Goal: Transaction & Acquisition: Purchase product/service

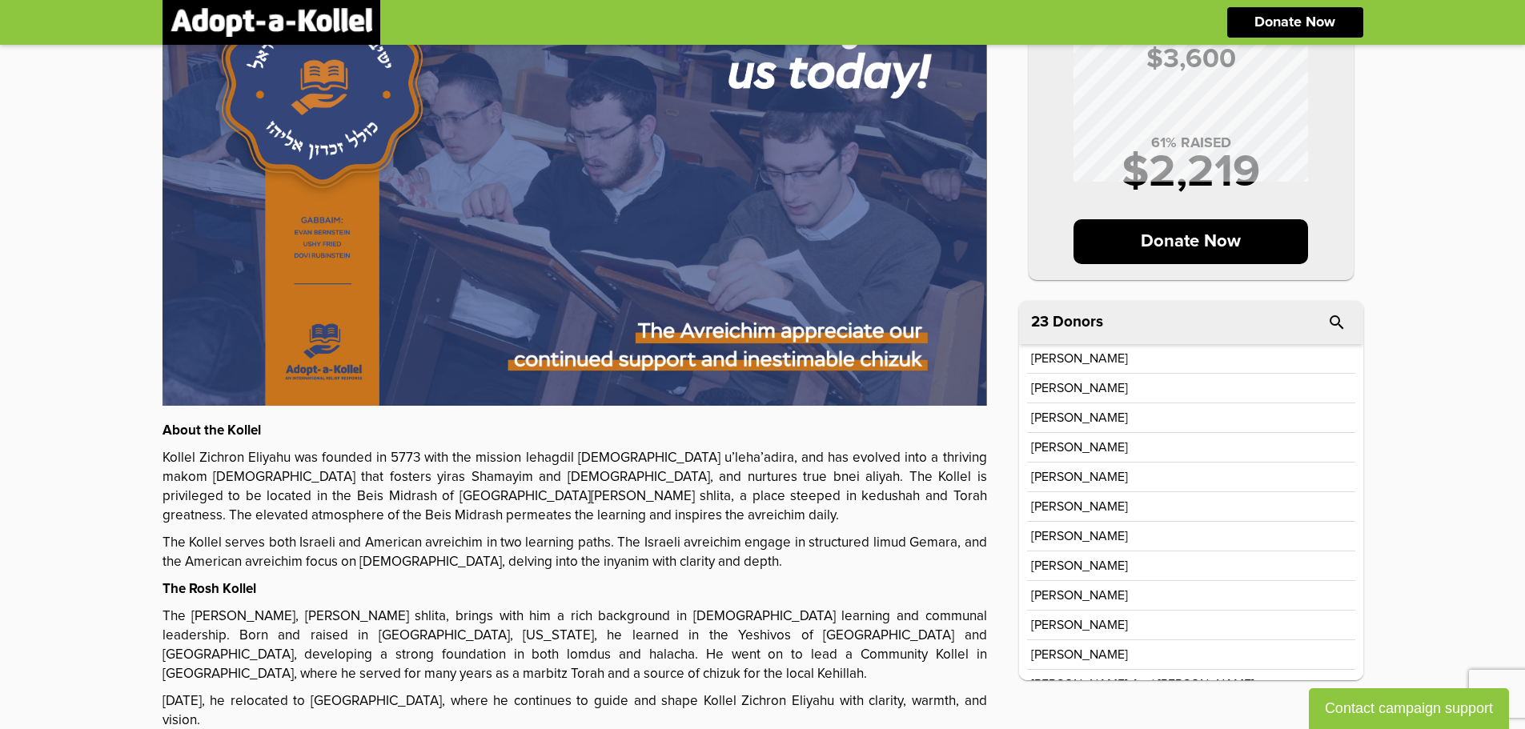
scroll to position [147, 0]
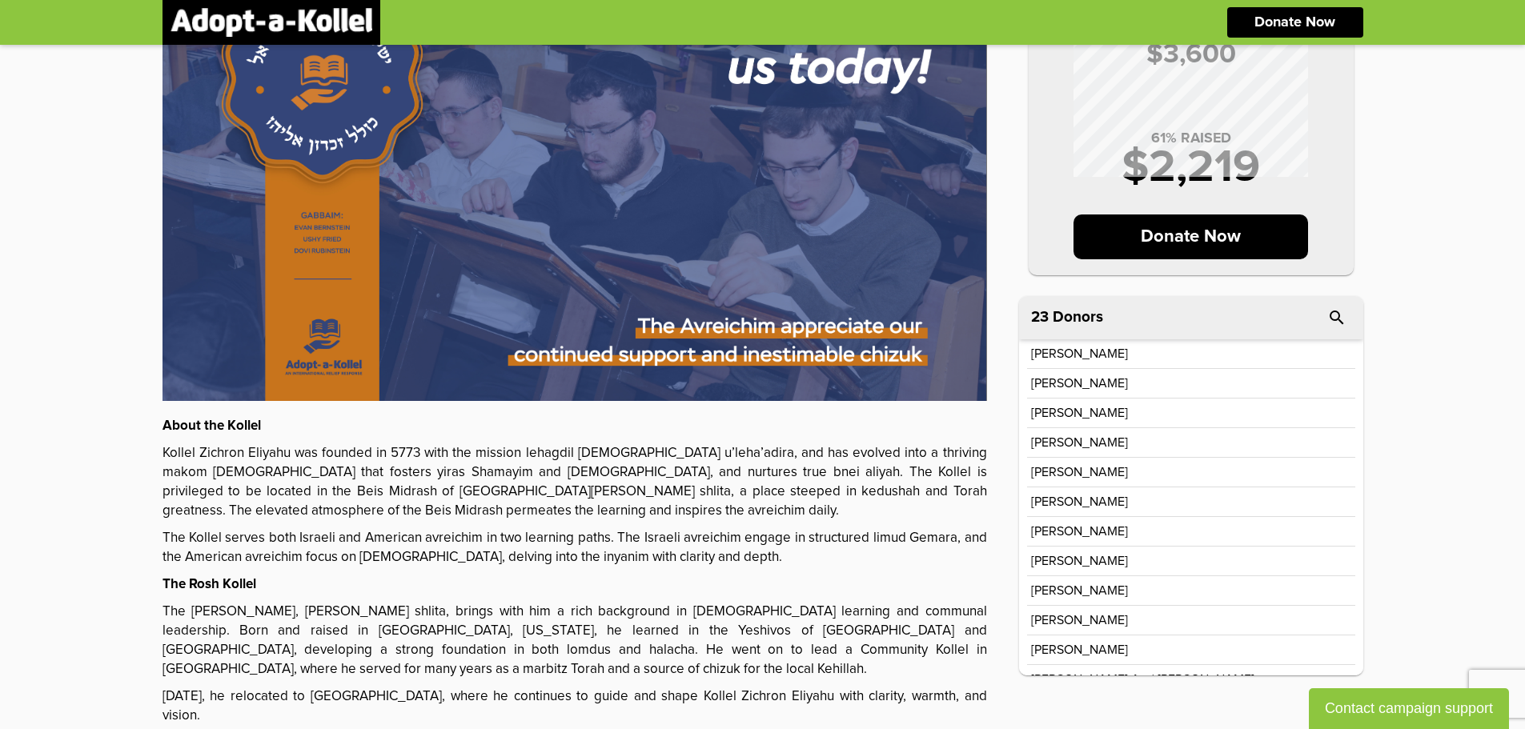
drag, startPoint x: 1363, startPoint y: 352, endPoint x: 1366, endPoint y: 381, distance: 28.9
click at [1366, 381] on div "MONTHLY GOAL $ 3,600 61 % RAISED $ 2,219 Donate Now About the Kollel Kollel Zic…" at bounding box center [762, 437] width 1233 height 1078
drag, startPoint x: 1365, startPoint y: 407, endPoint x: 1370, endPoint y: 452, distance: 45.9
click at [1370, 452] on div "MONTHLY GOAL $ 3,600 61 % RAISED $ 2,219 Donate Now About the Kollel Kollel Zic…" at bounding box center [762, 437] width 1233 height 1078
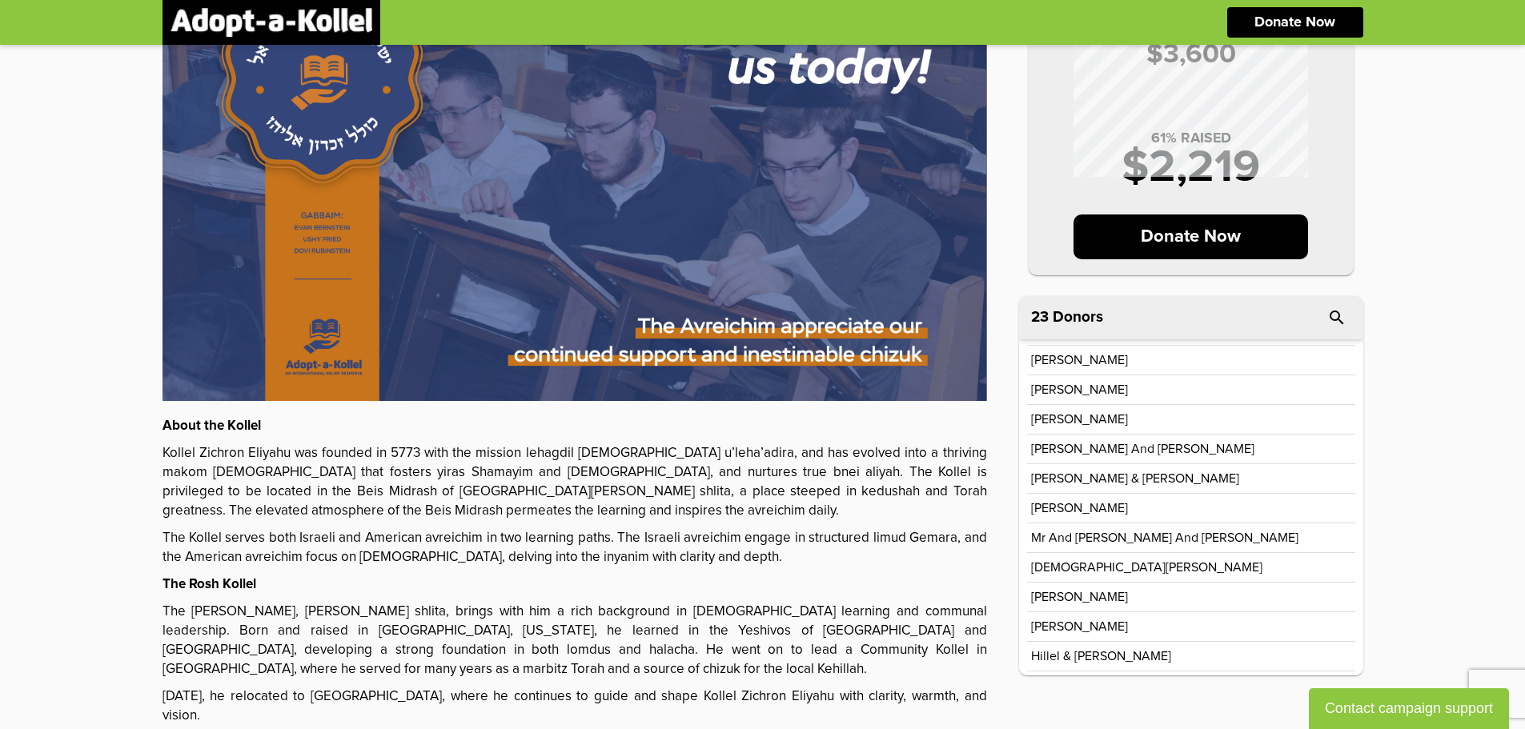
scroll to position [301, 0]
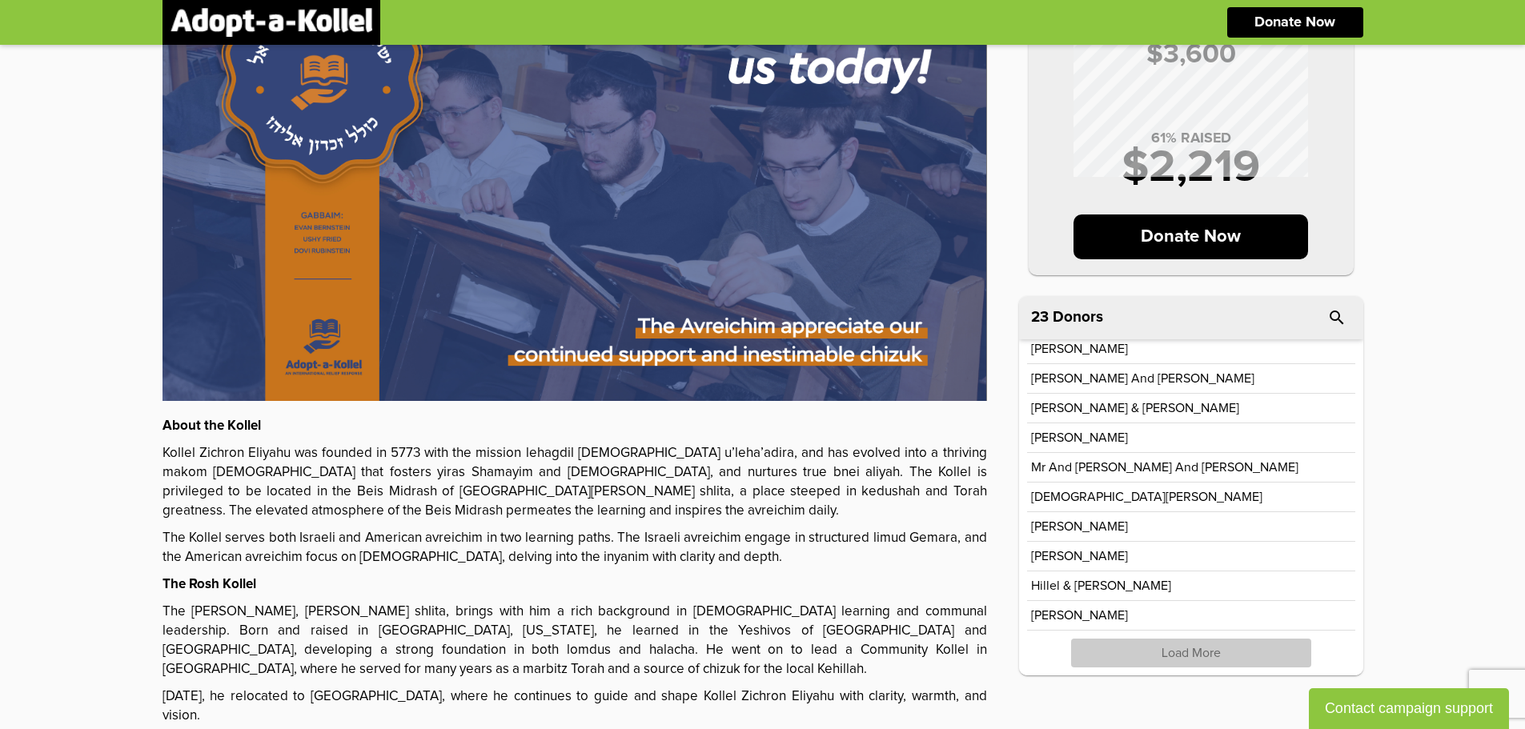
click at [1178, 656] on p "Load More" at bounding box center [1191, 653] width 240 height 29
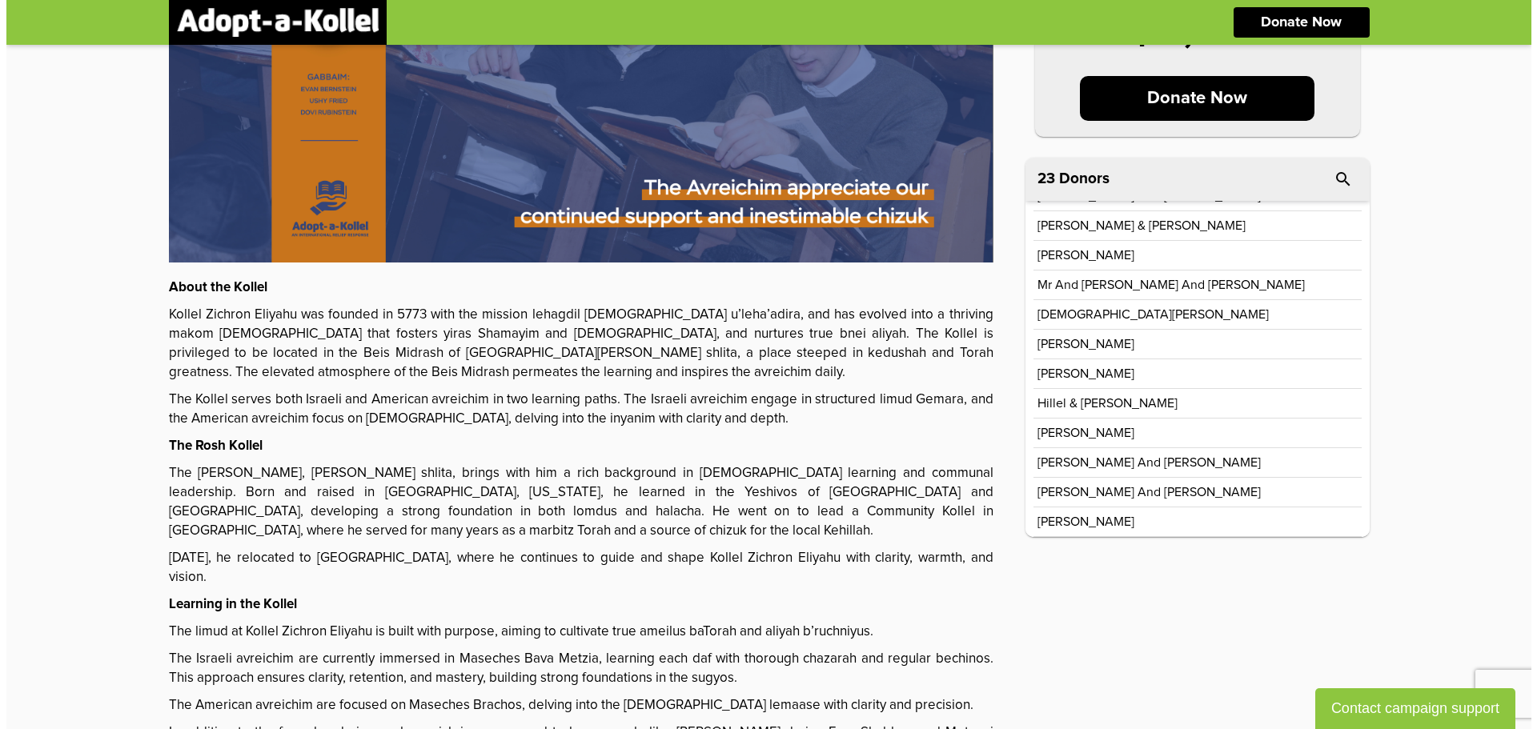
scroll to position [0, 0]
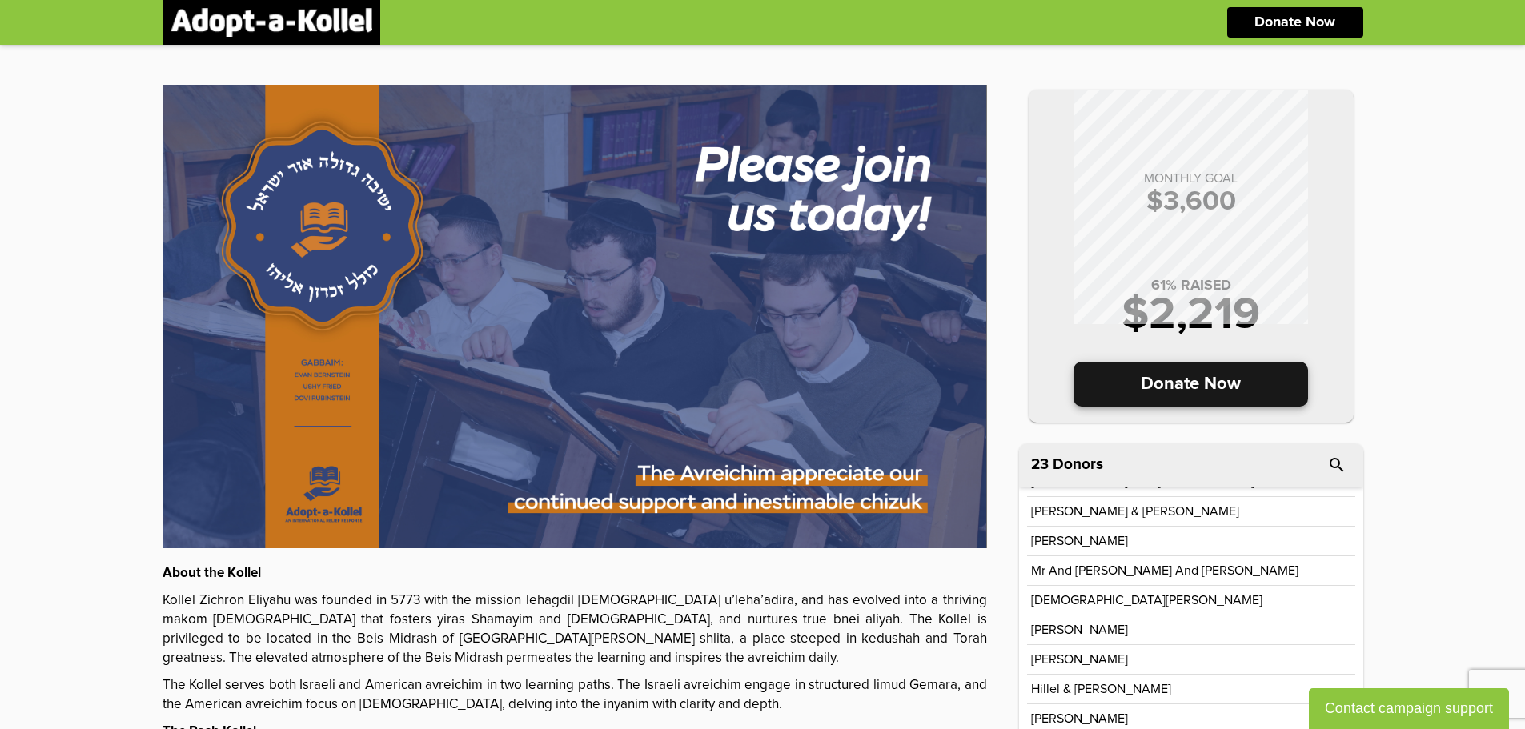
click at [1203, 385] on p "Donate Now" at bounding box center [1190, 384] width 235 height 45
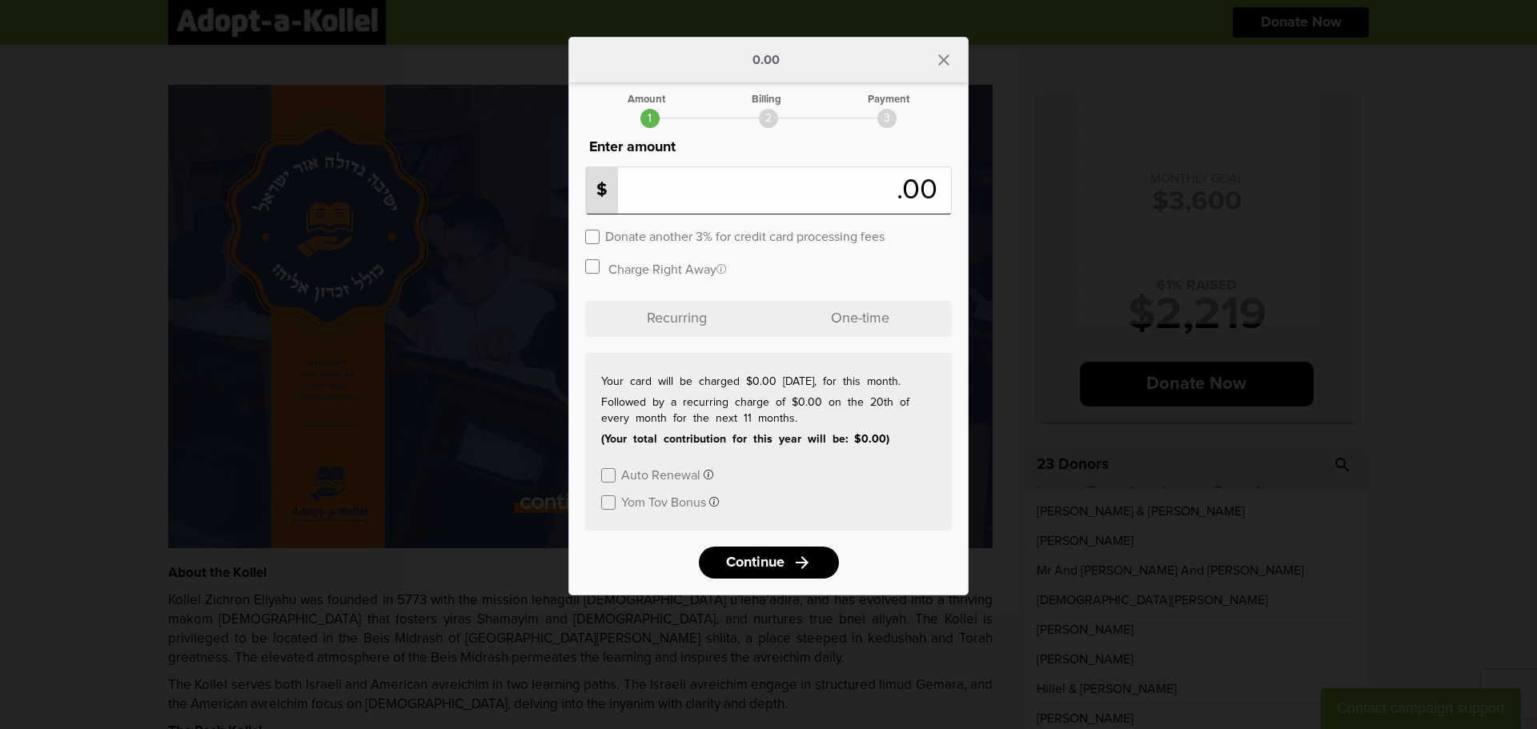
click at [596, 236] on label at bounding box center [592, 237] width 14 height 14
click at [879, 321] on p "One-time" at bounding box center [859, 319] width 183 height 36
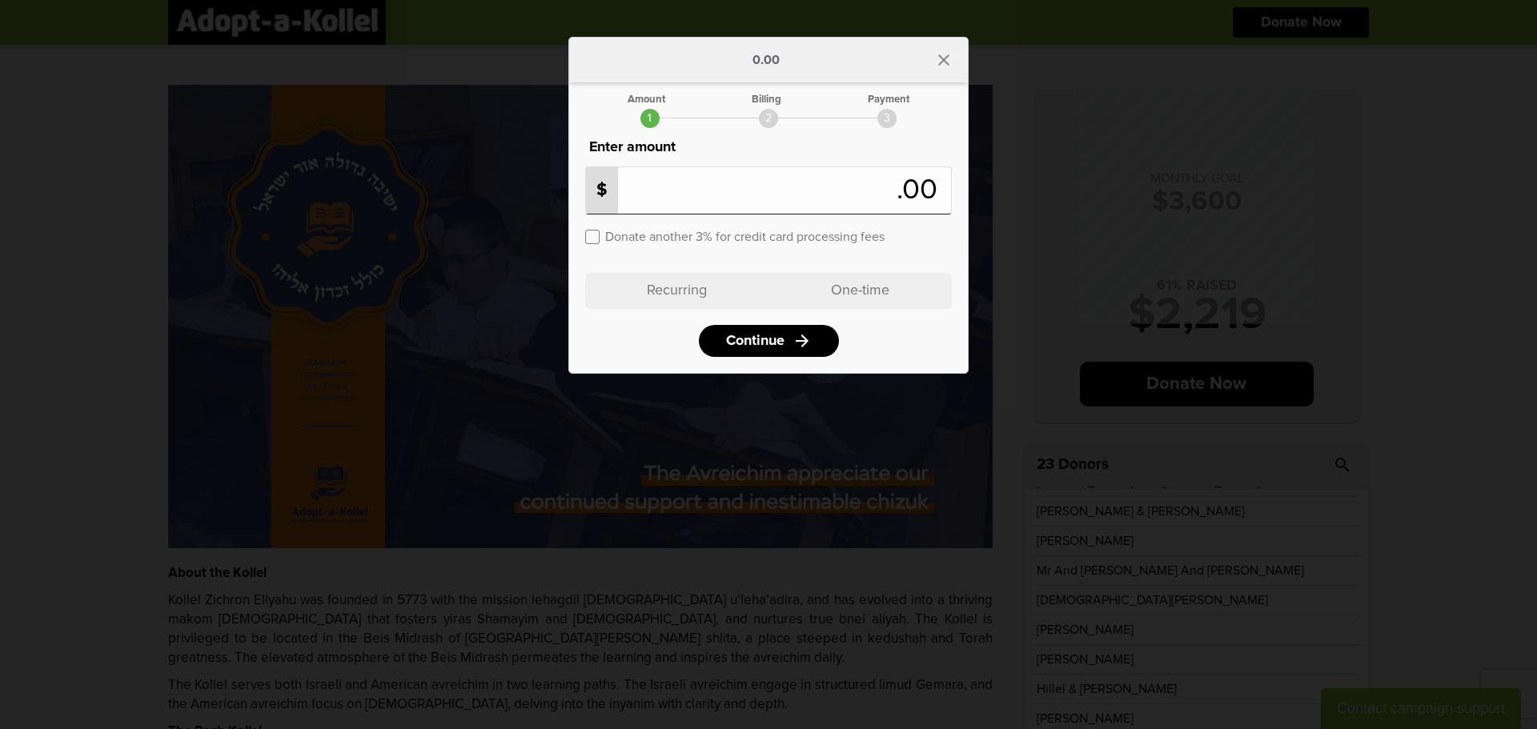
click at [873, 169] on div "$ .00" at bounding box center [768, 191] width 367 height 48
click at [892, 191] on input "number" at bounding box center [744, 190] width 305 height 35
type input "***"
click at [754, 343] on span "Continue" at bounding box center [753, 341] width 58 height 14
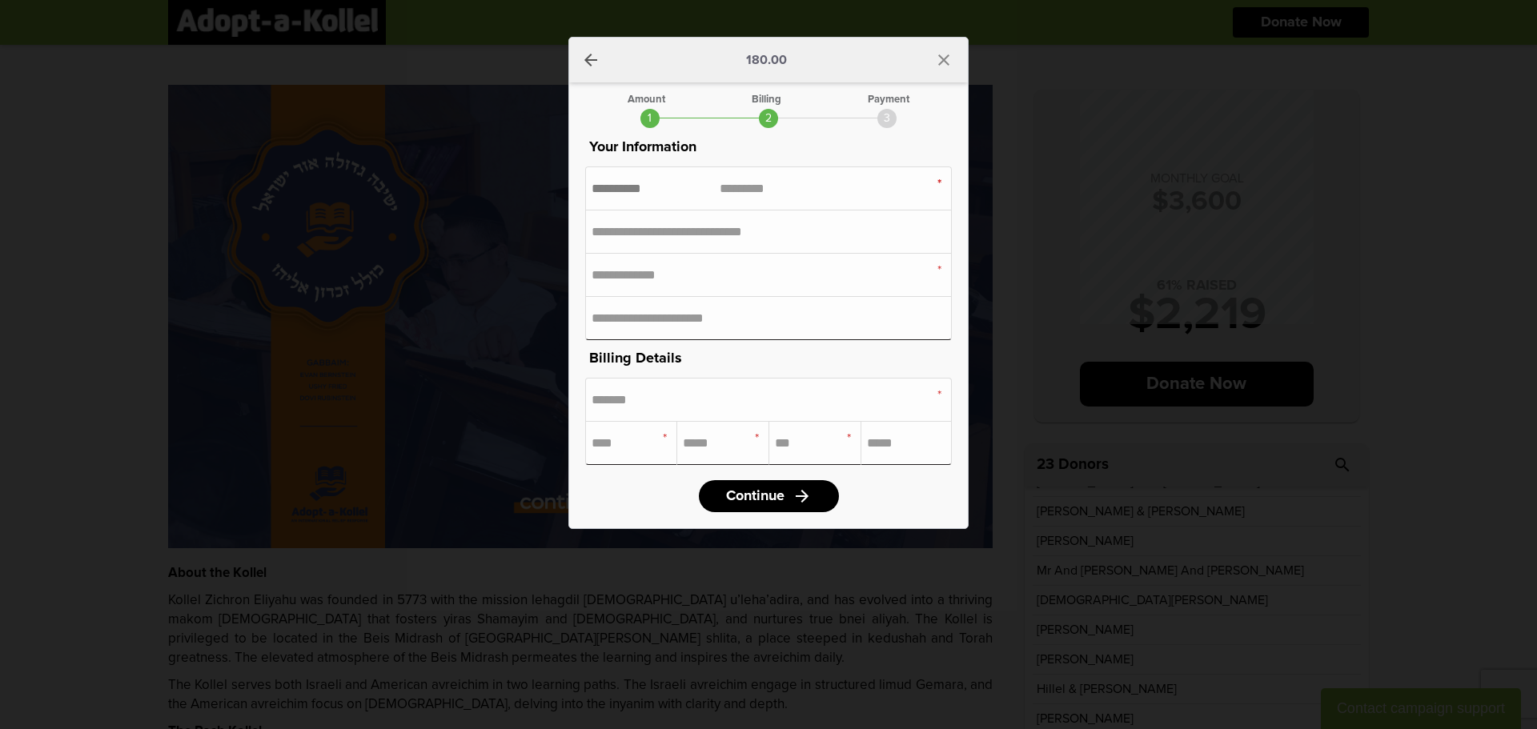
click at [628, 185] on input "text" at bounding box center [656, 189] width 128 height 14
type input "******"
type input "**********"
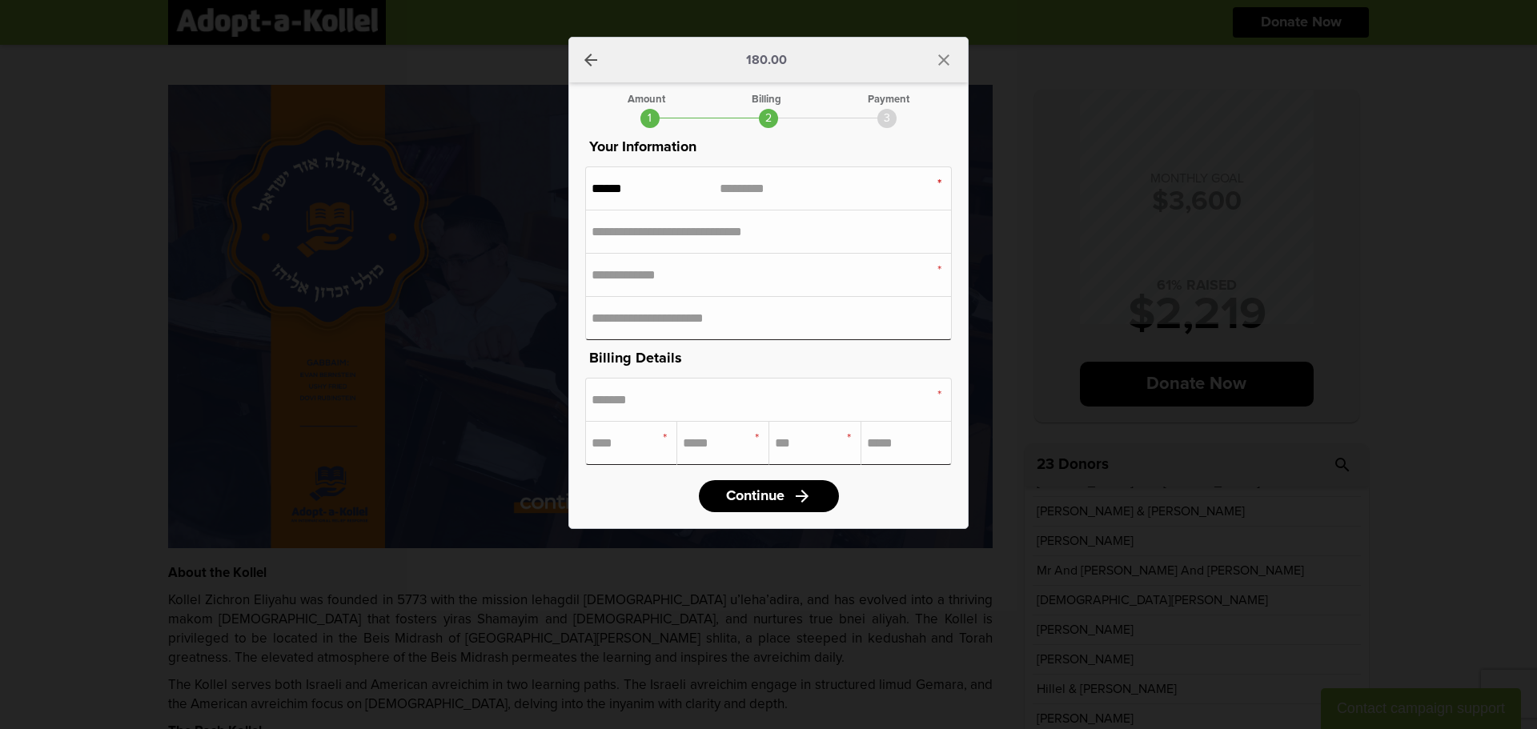
type input "**********"
type input "********"
type input "**"
type input "*****"
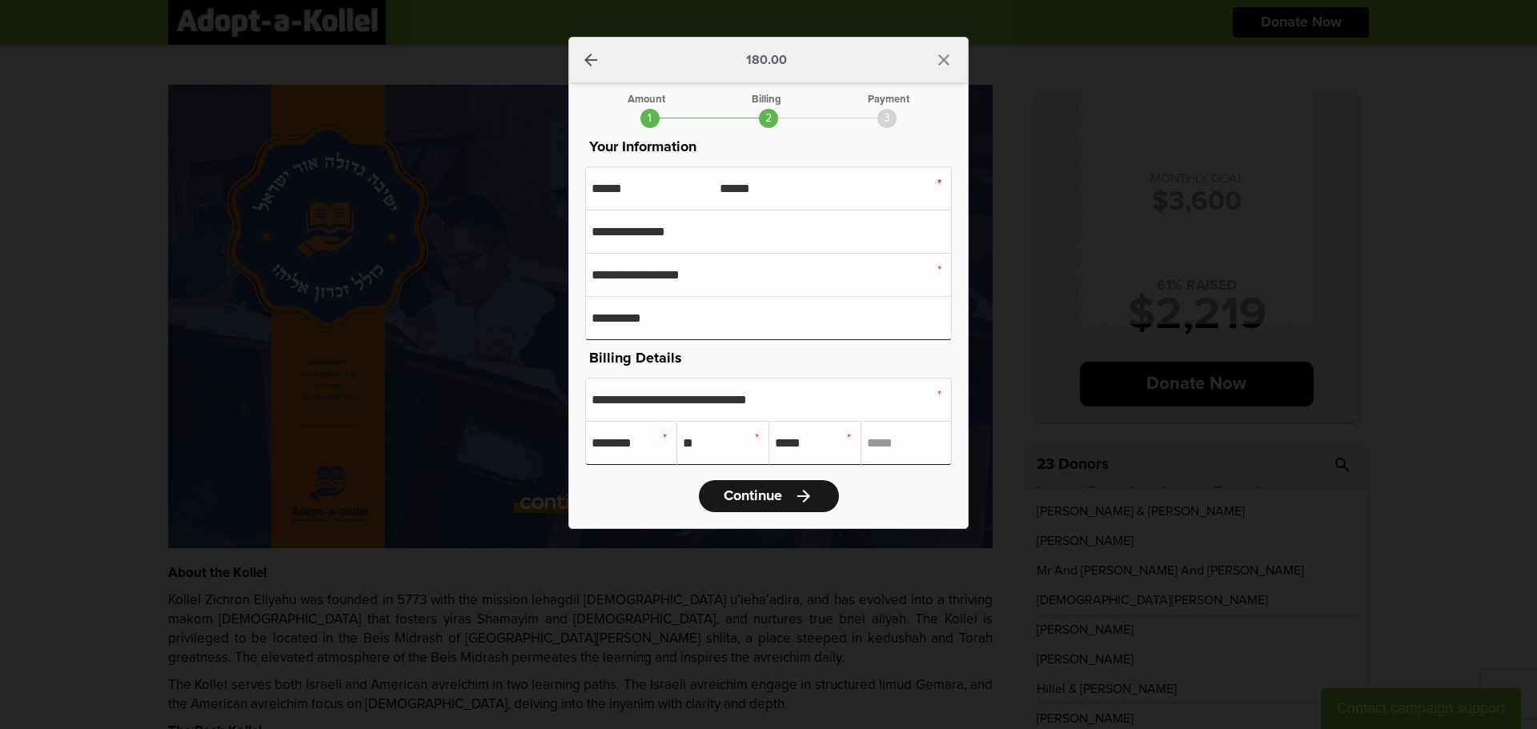
click at [776, 506] on link "Continue arrow_forward" at bounding box center [769, 496] width 140 height 32
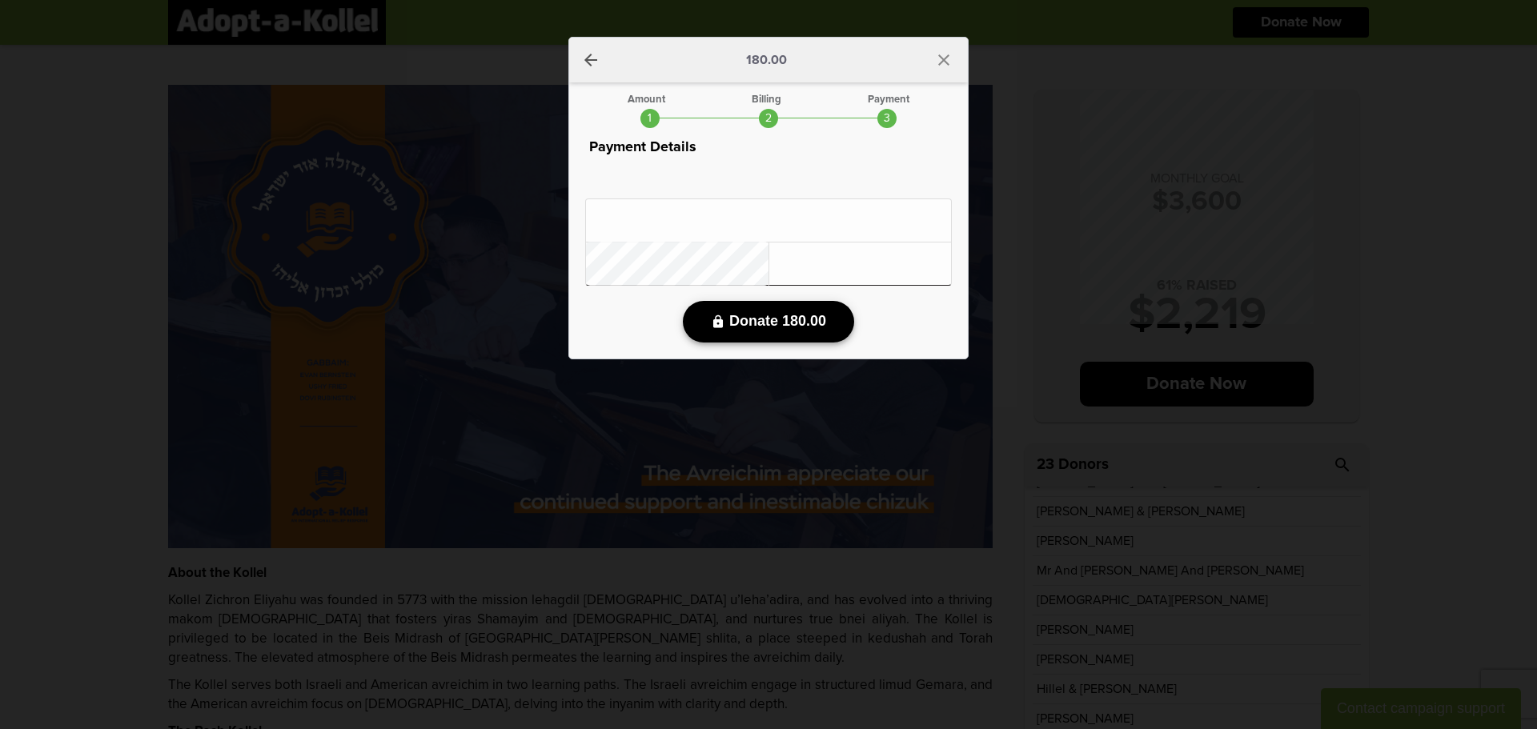
click at [767, 319] on span "Donate 180.00" at bounding box center [777, 321] width 97 height 17
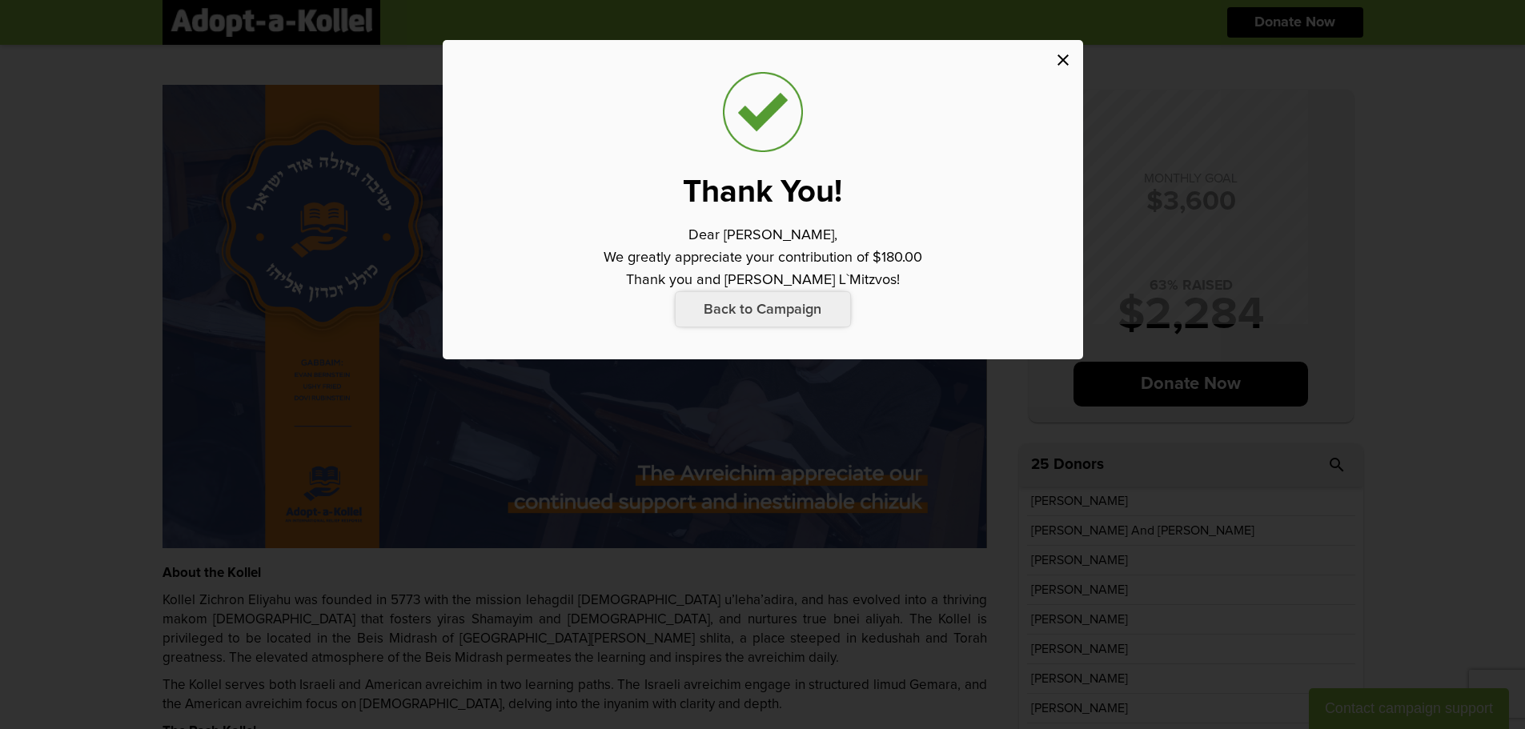
click at [760, 307] on p "Back to Campaign" at bounding box center [763, 309] width 176 height 36
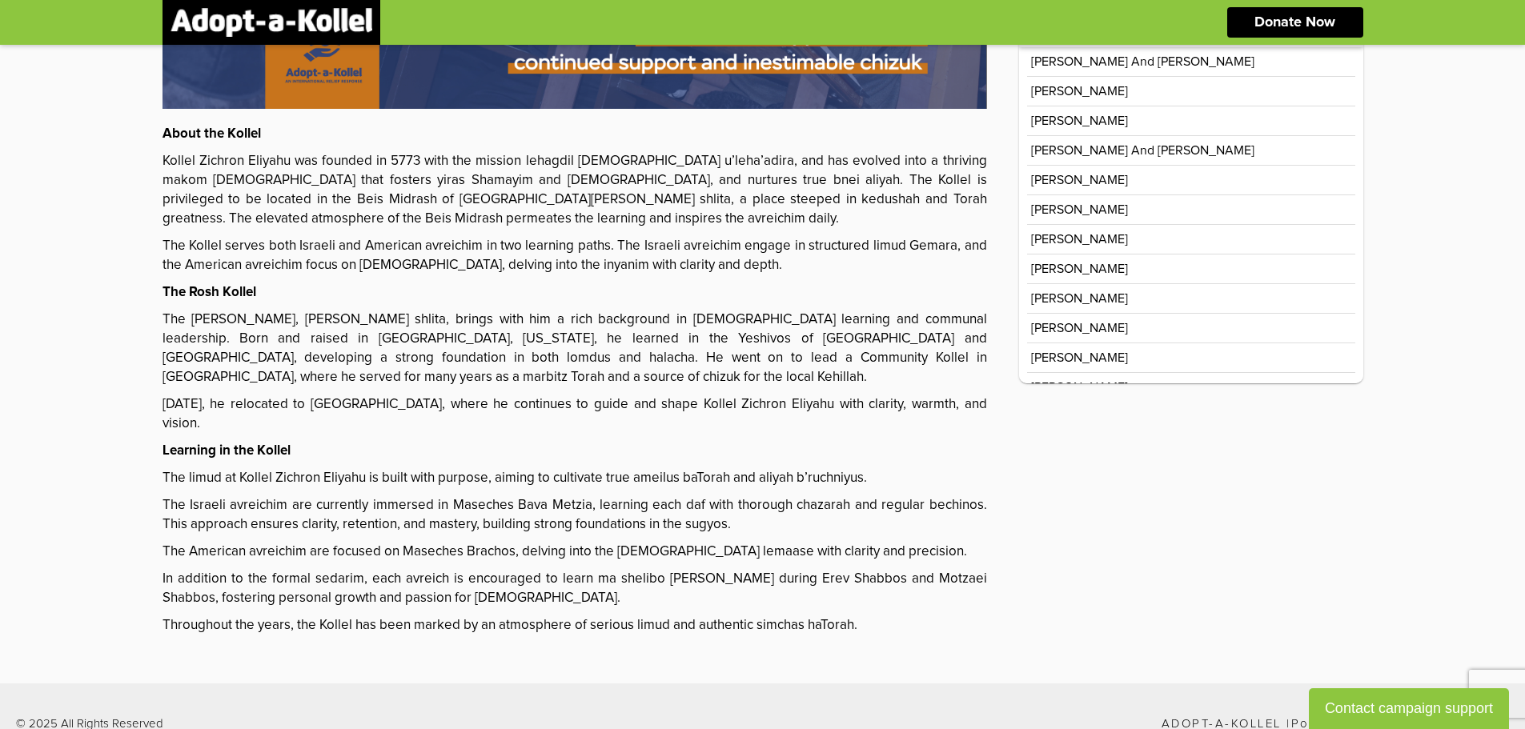
scroll to position [474, 0]
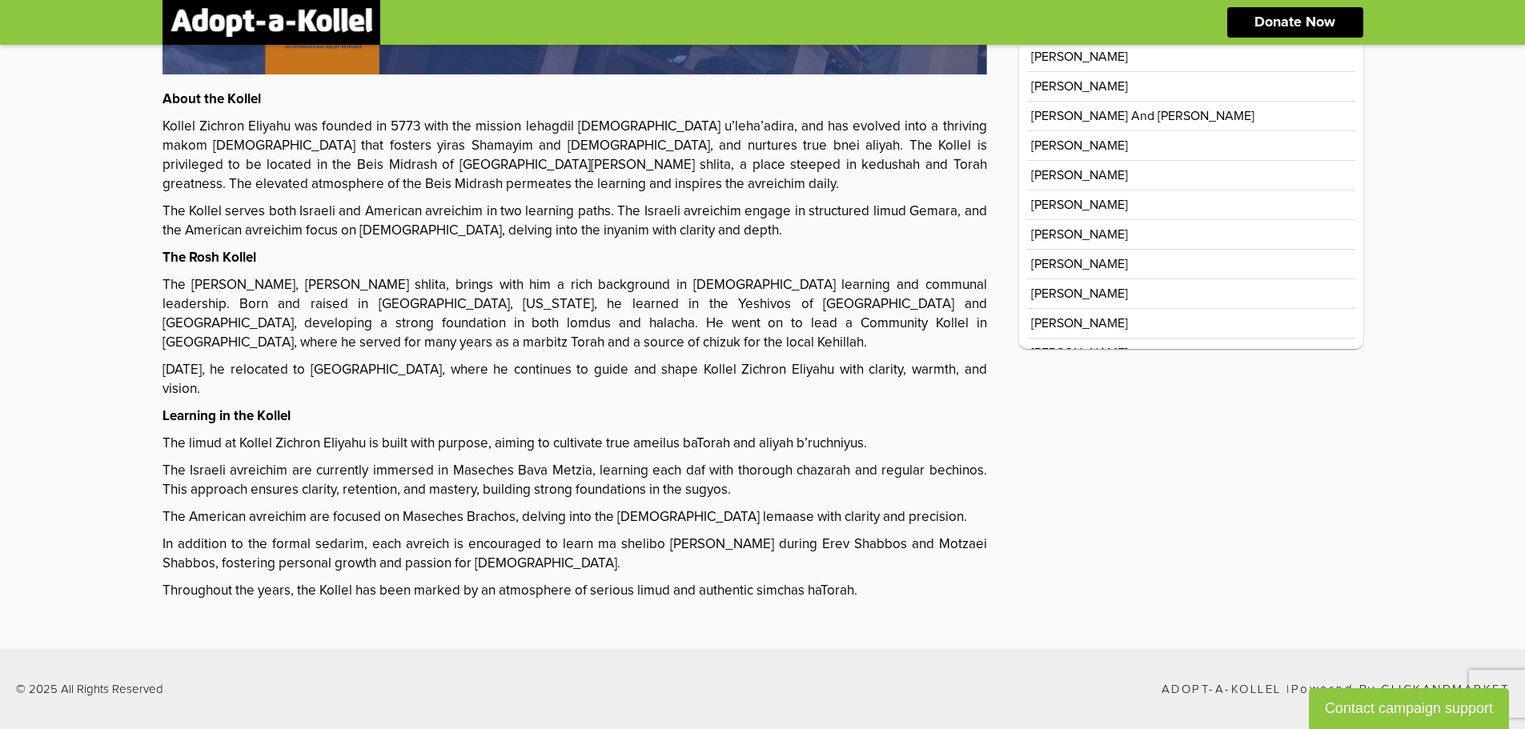
drag, startPoint x: 435, startPoint y: 518, endPoint x: 449, endPoint y: 518, distance: 14.4
click at [435, 518] on p "The American avreichim are focused on Maseches Brachos, delving into the [DEMOG…" at bounding box center [575, 517] width 825 height 19
drag, startPoint x: 514, startPoint y: 511, endPoint x: 536, endPoint y: 510, distance: 22.4
click at [532, 510] on p "The American avreichim are focused on Maseches Brachos, delving into the [DEMOG…" at bounding box center [575, 517] width 825 height 19
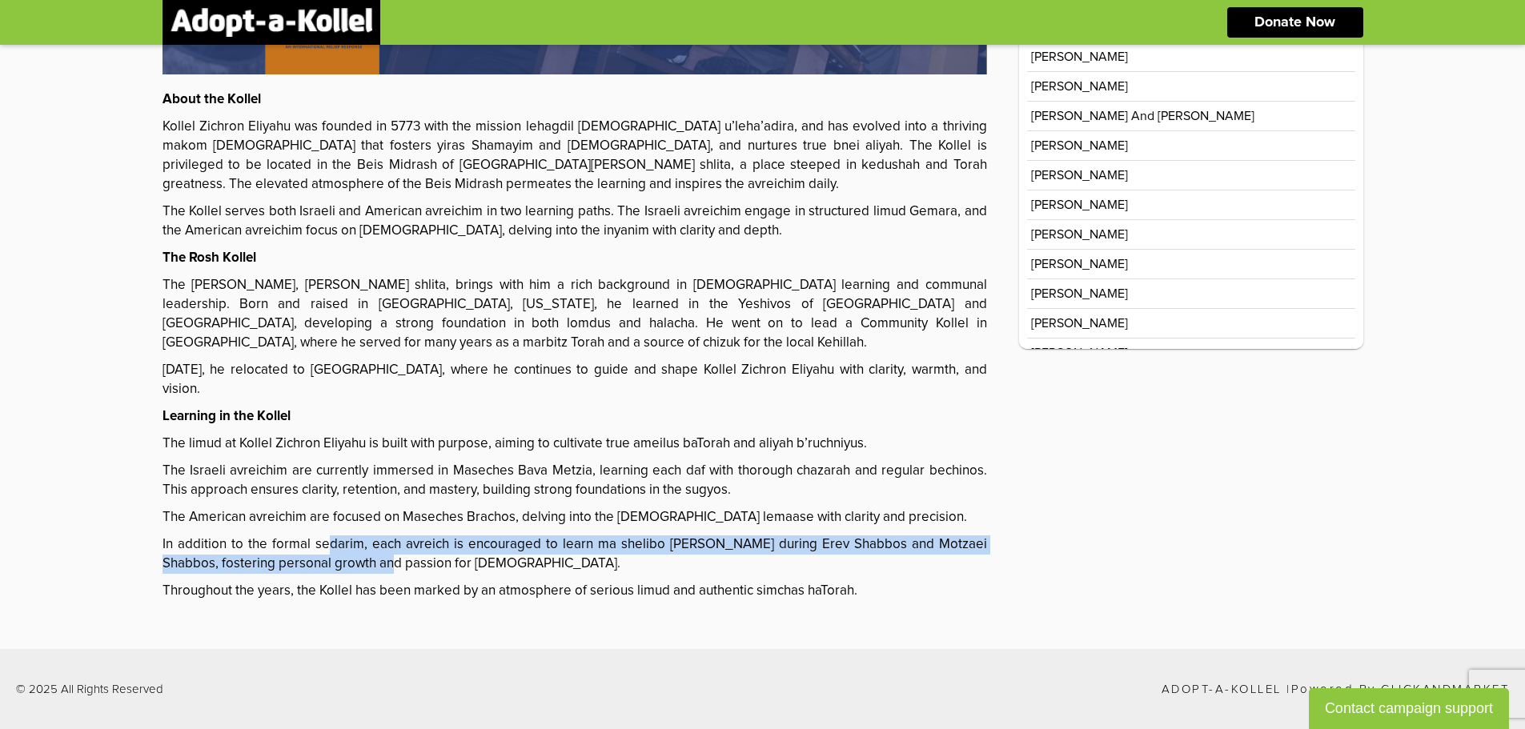
drag, startPoint x: 327, startPoint y: 544, endPoint x: 373, endPoint y: 561, distance: 49.7
click at [373, 561] on p "In addition to the formal sedarim, each avreich is encouraged to learn ma sheli…" at bounding box center [575, 555] width 825 height 38
drag, startPoint x: 688, startPoint y: 535, endPoint x: 728, endPoint y: 536, distance: 40.1
click at [689, 535] on div "About the Kollel Kollel Zichron Eliyahu was founded in 5773 with the mission le…" at bounding box center [575, 345] width 825 height 511
click at [738, 534] on div "About the Kollel Kollel Zichron Eliyahu was founded in 5773 with the mission le…" at bounding box center [575, 345] width 825 height 511
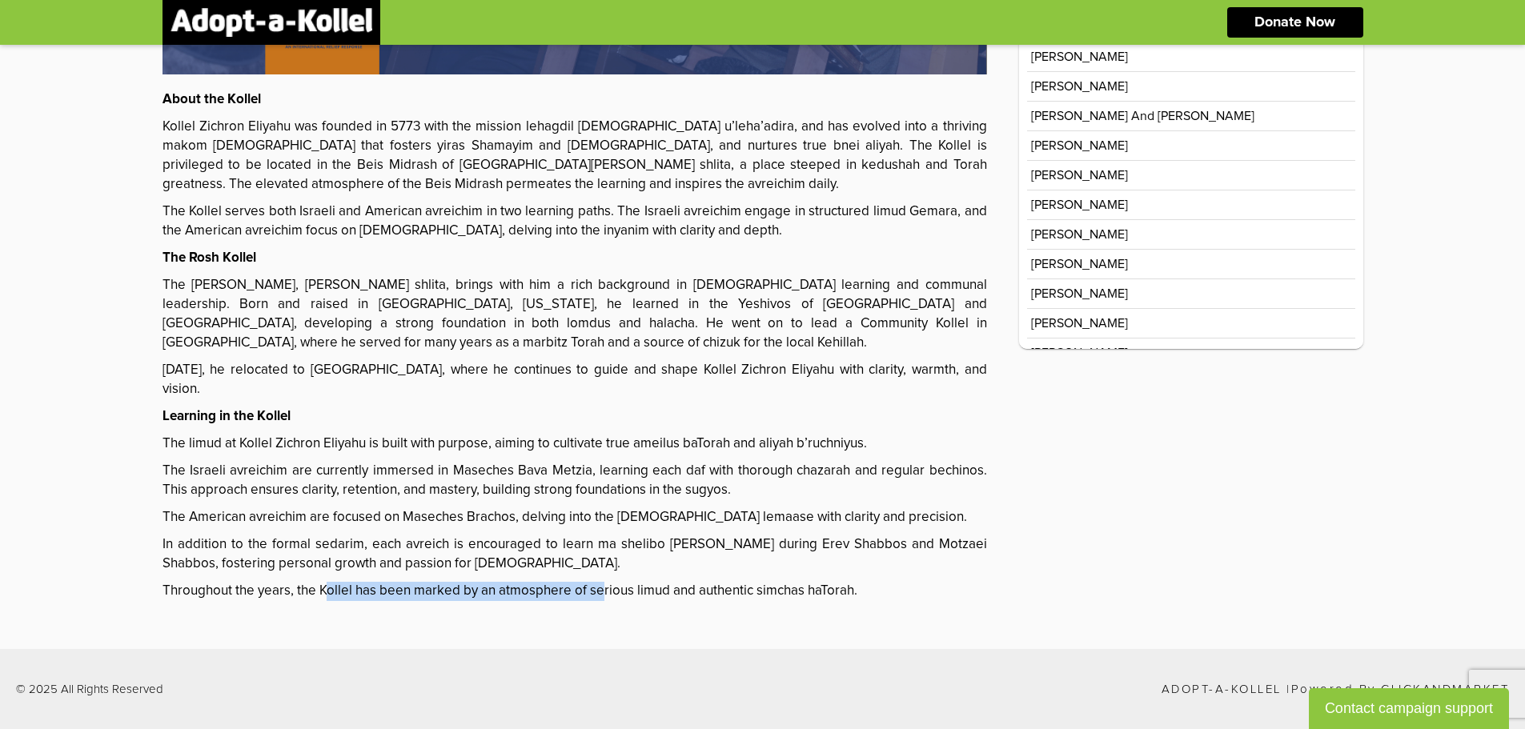
drag, startPoint x: 326, startPoint y: 592, endPoint x: 618, endPoint y: 582, distance: 292.4
click at [602, 592] on p "Throughout the years, the Kollel has been marked by an atmosphere of serious li…" at bounding box center [575, 591] width 825 height 19
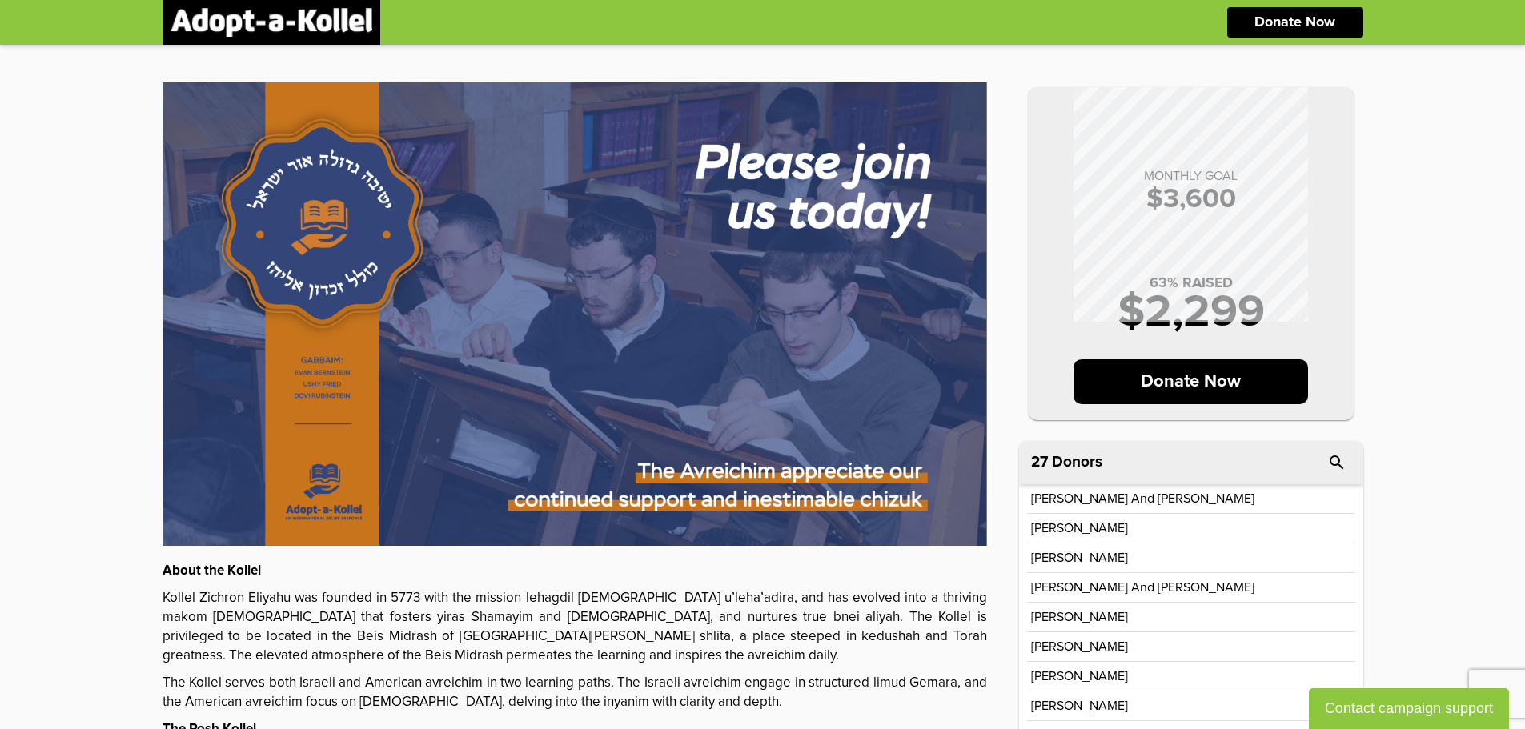
scroll to position [0, 0]
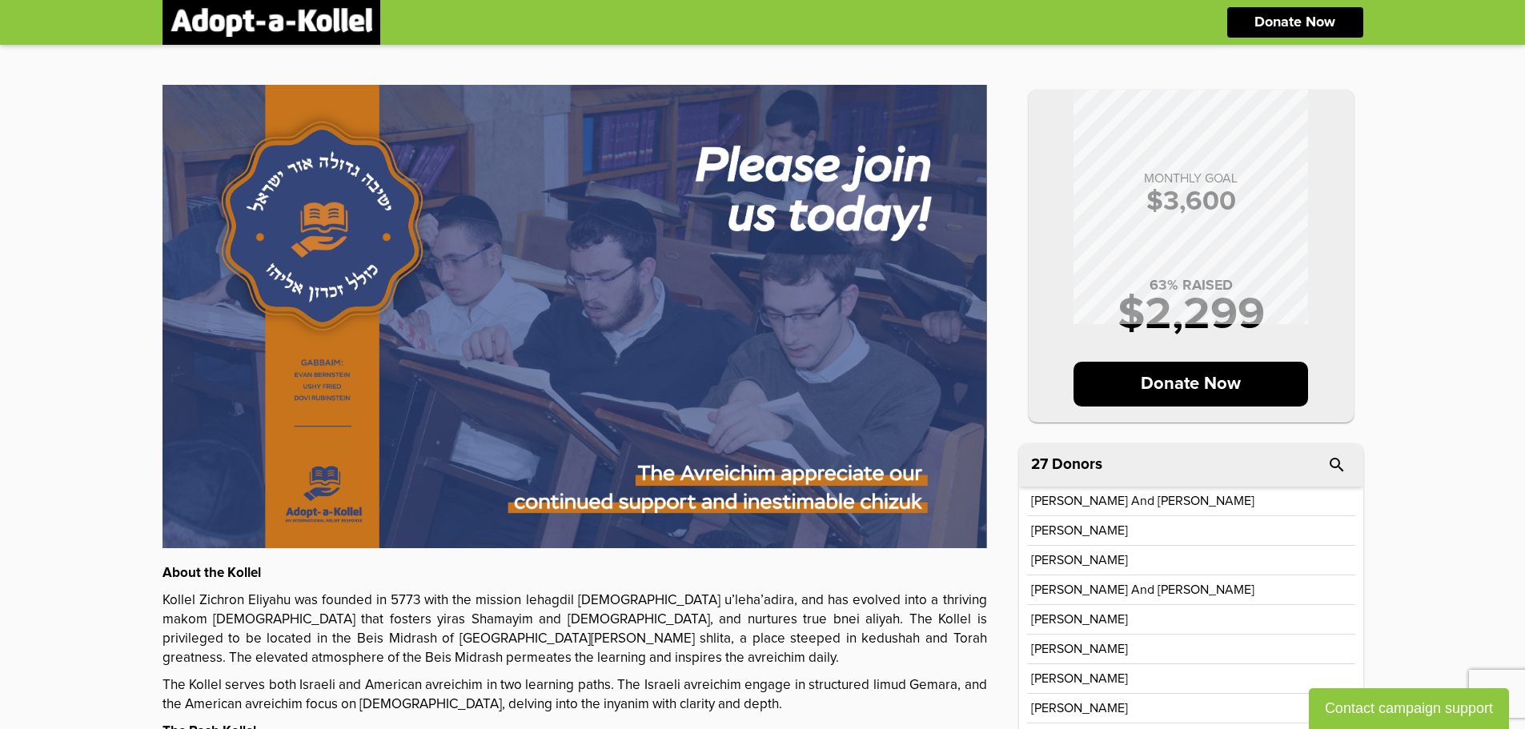
drag, startPoint x: 84, startPoint y: 195, endPoint x: 87, endPoint y: 167, distance: 29.0
click at [82, 195] on div "MONTHLY GOAL $ 3,600 63 % RAISED $ 2,299 Donate Now About the Kollel Kollel Zic…" at bounding box center [762, 584] width 1525 height 1078
